Goal: Transaction & Acquisition: Purchase product/service

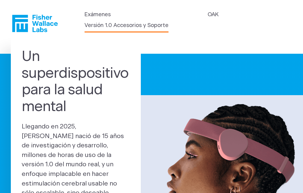
click at [103, 26] on link "Versión 1.0 Accesorios y Soporte" at bounding box center [127, 26] width 84 height 8
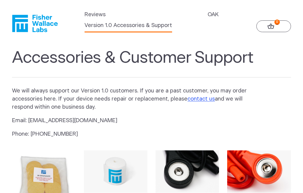
click at [273, 28] on icon at bounding box center [270, 26] width 7 height 6
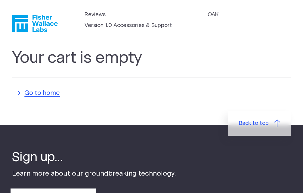
click at [37, 94] on span "Go to home" at bounding box center [41, 93] width 35 height 10
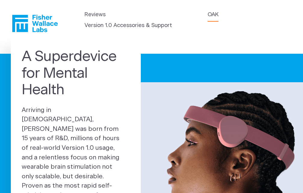
click at [217, 15] on link "OAK" at bounding box center [213, 15] width 11 height 8
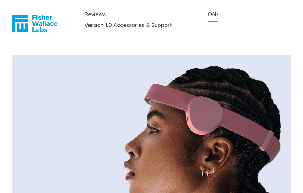
click at [44, 22] on icon "Fisher Wallace" at bounding box center [37, 23] width 41 height 17
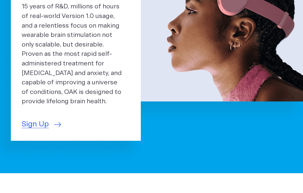
scroll to position [153, 0]
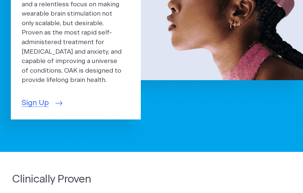
click at [38, 98] on span "Sign Up" at bounding box center [35, 103] width 27 height 11
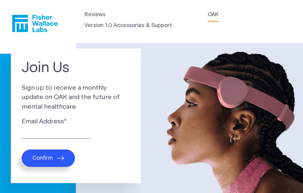
click at [213, 17] on link "OAK" at bounding box center [213, 15] width 11 height 8
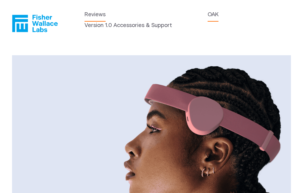
click at [94, 15] on link "Reviews" at bounding box center [95, 15] width 21 height 8
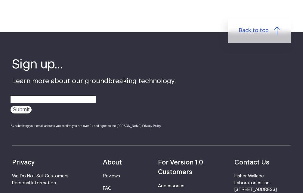
scroll to position [822, 0]
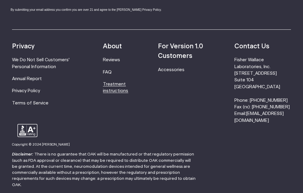
click at [118, 82] on link "Treatment instructions" at bounding box center [115, 87] width 25 height 11
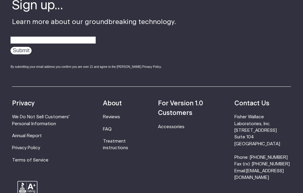
scroll to position [1595, 0]
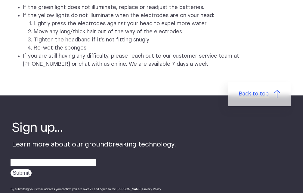
click at [251, 94] on span "Back to top" at bounding box center [254, 94] width 30 height 8
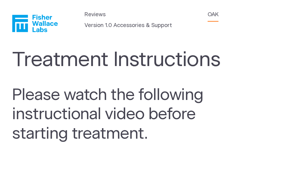
click at [212, 15] on link "OAK" at bounding box center [213, 15] width 11 height 8
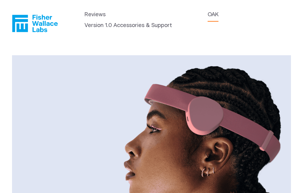
click at [44, 25] on icon "Fisher Wallace" at bounding box center [37, 23] width 41 height 17
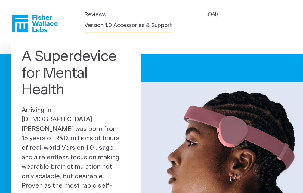
click at [105, 24] on link "Version 1.0 Accessories & Support" at bounding box center [129, 26] width 88 height 8
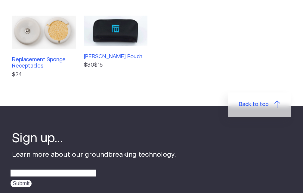
scroll to position [92, 0]
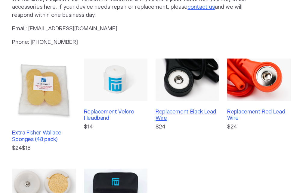
click at [189, 114] on h3 "Replacement Black Lead Wire" at bounding box center [187, 115] width 63 height 13
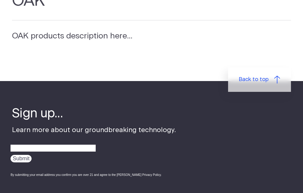
scroll to position [18, 0]
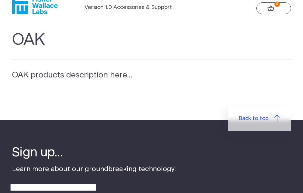
click at [129, 100] on section "OAK OAK products description here..." at bounding box center [151, 72] width 303 height 95
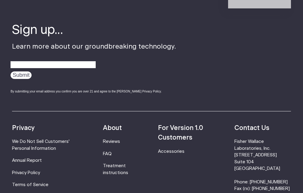
scroll to position [0, 0]
